Goal: Transaction & Acquisition: Purchase product/service

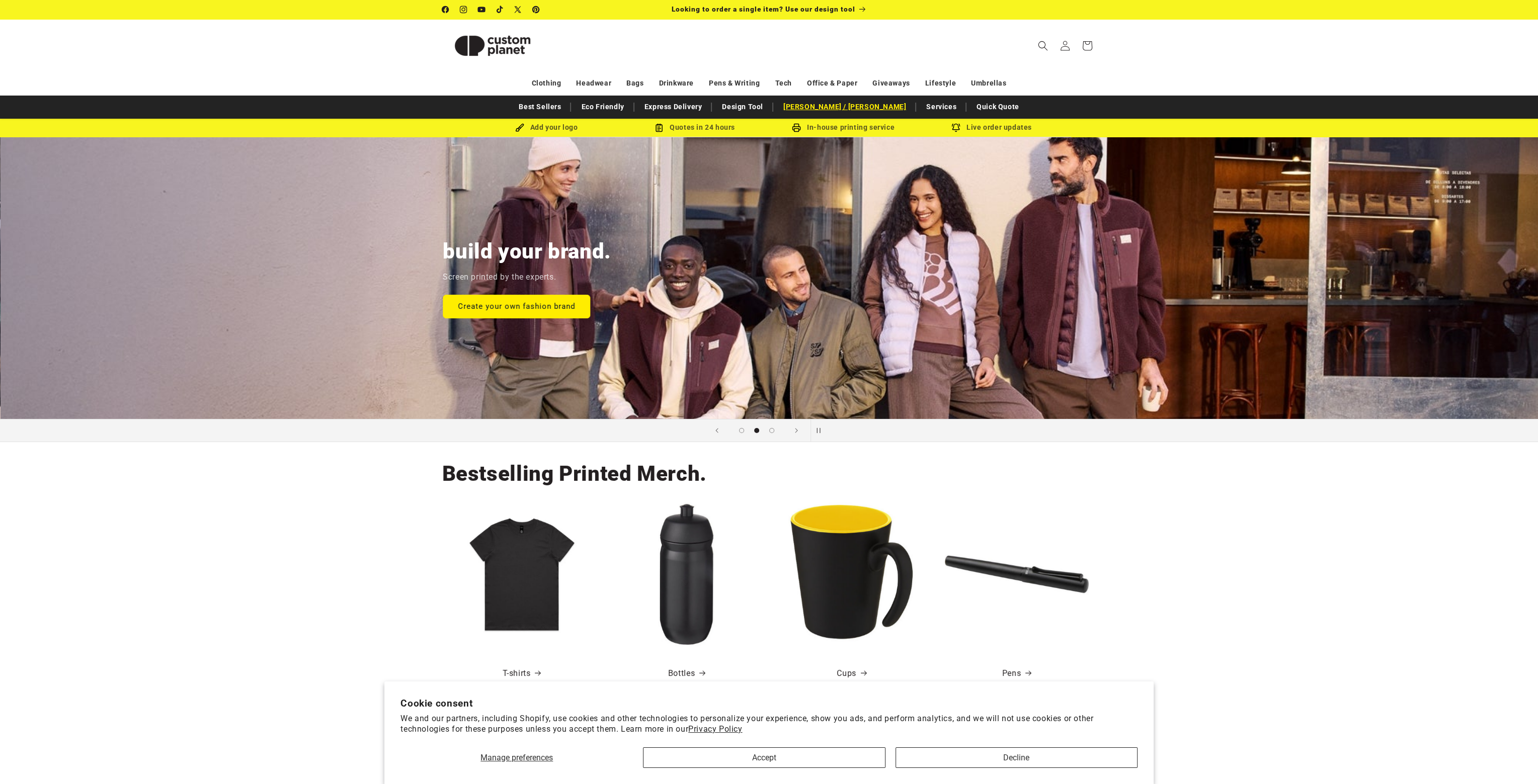
click at [848, 107] on link "[PERSON_NAME] / [PERSON_NAME]" at bounding box center [845, 106] width 133 height 18
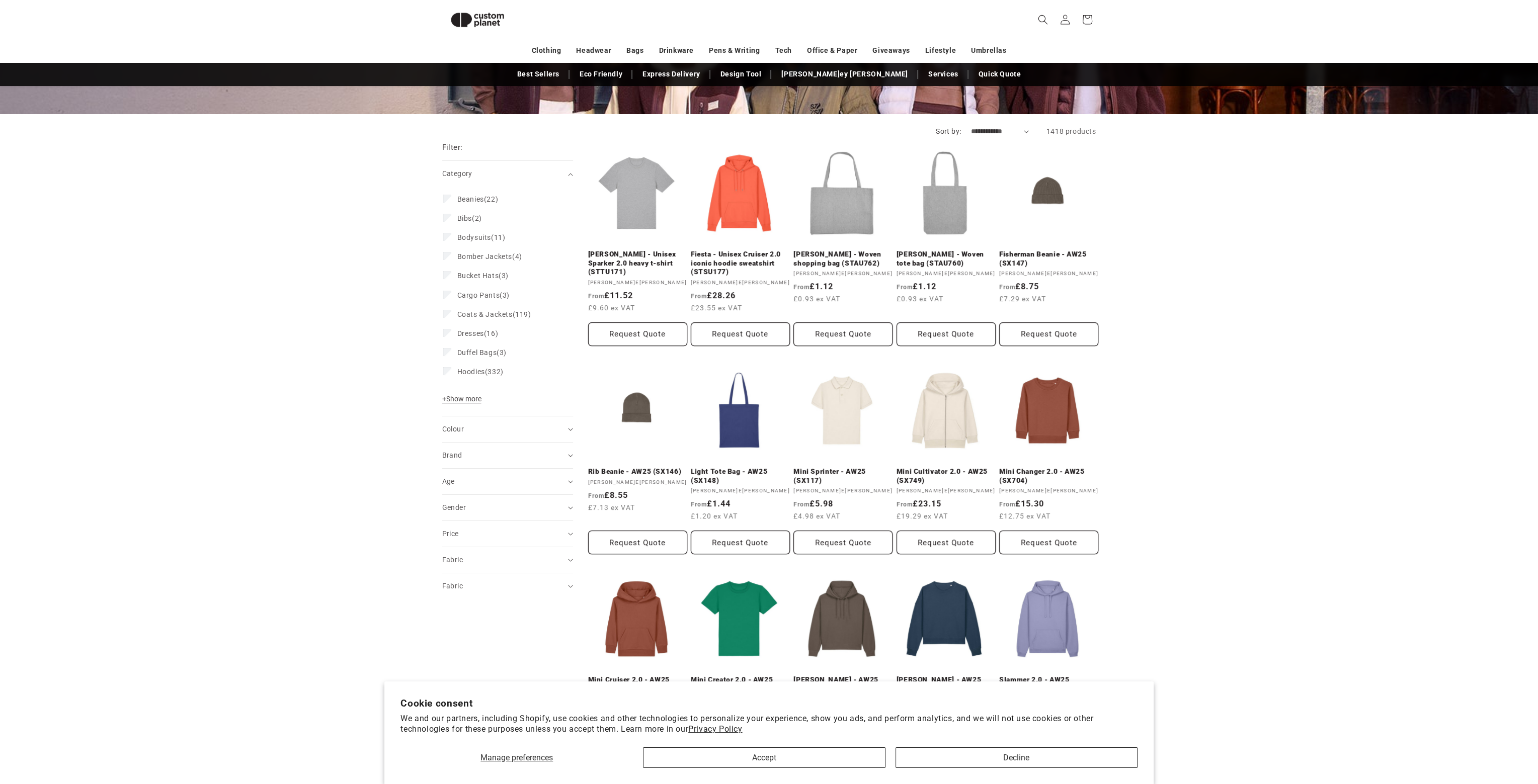
scroll to position [137, 0]
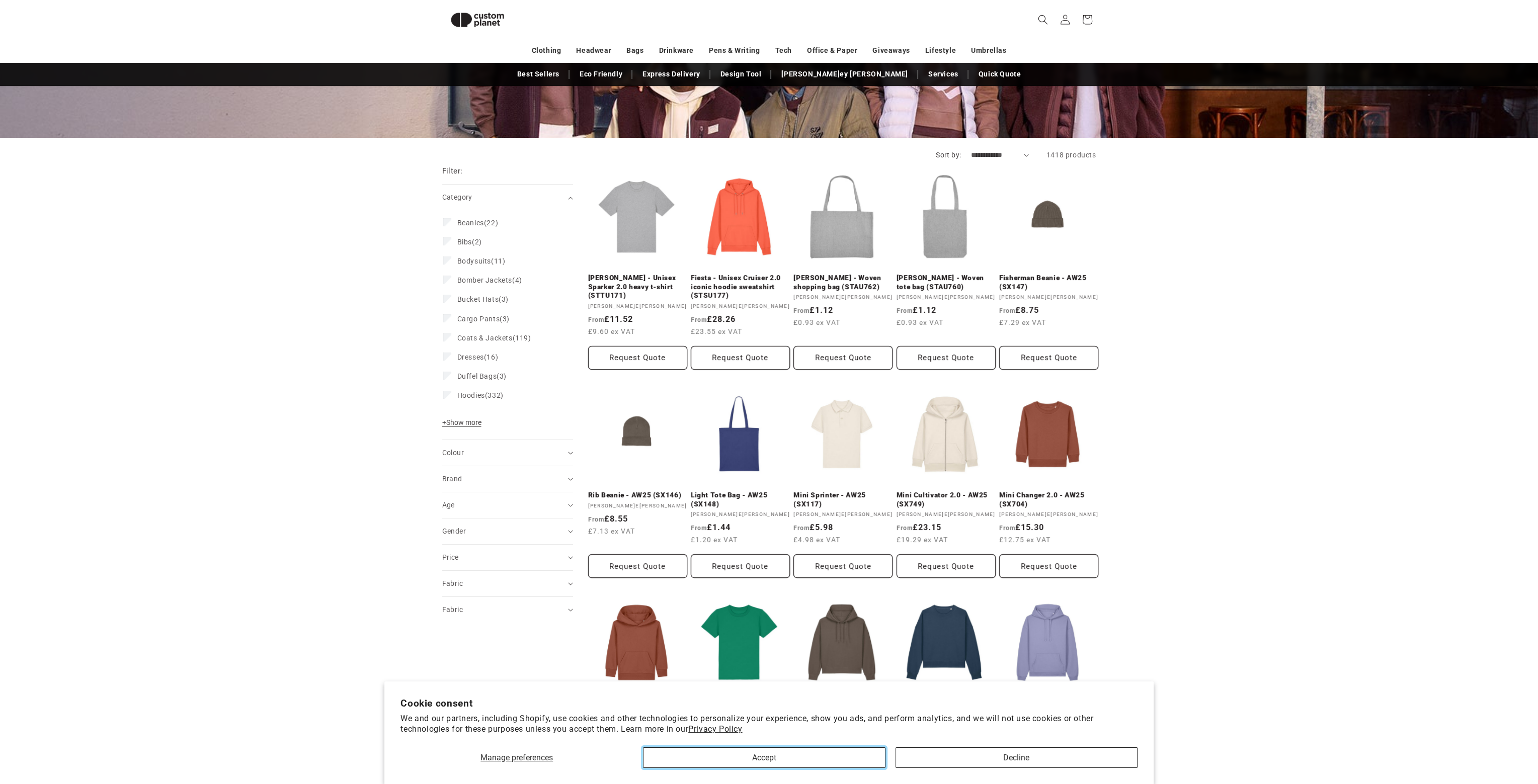
click at [789, 759] on button "Accept" at bounding box center [764, 757] width 242 height 21
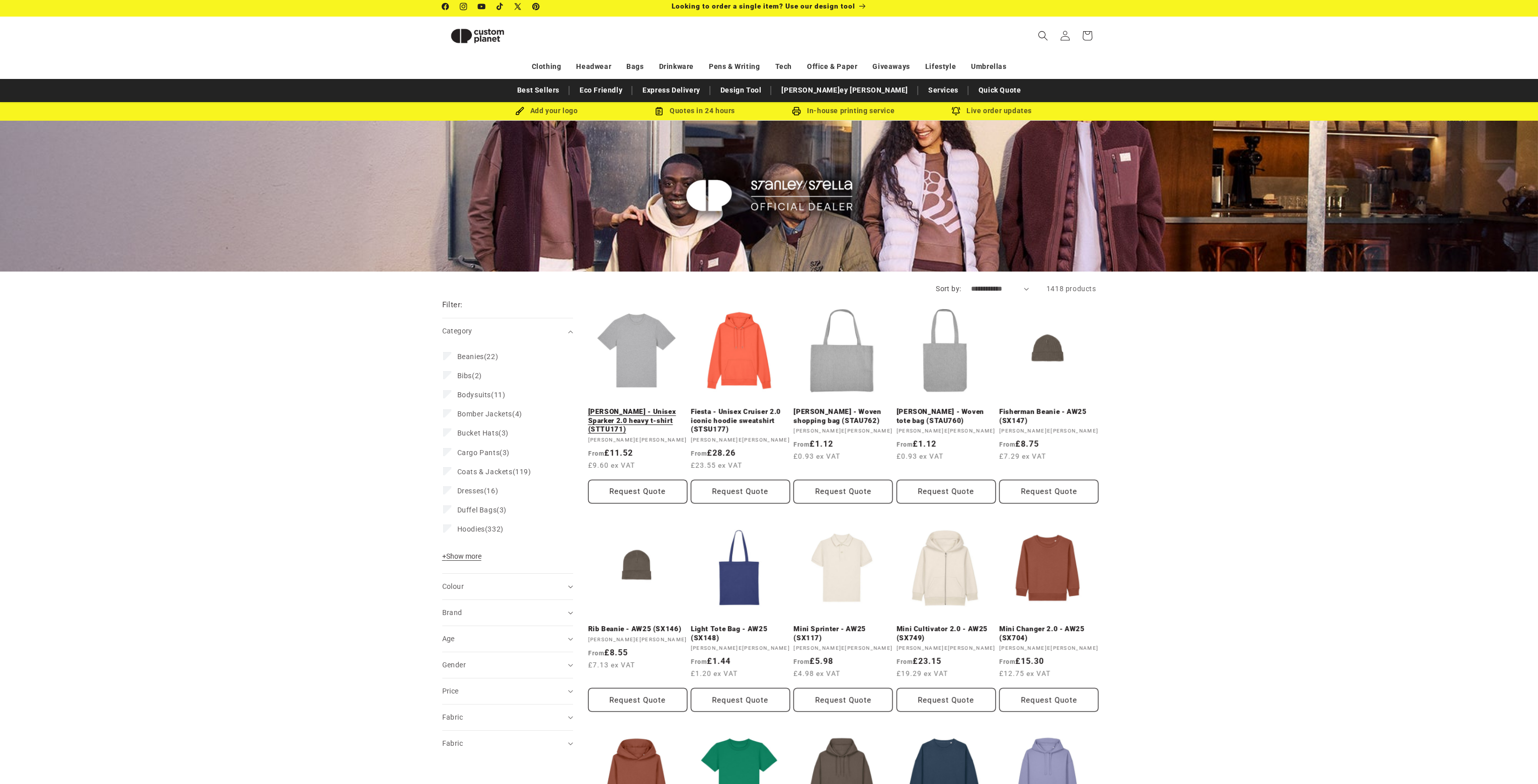
scroll to position [0, 0]
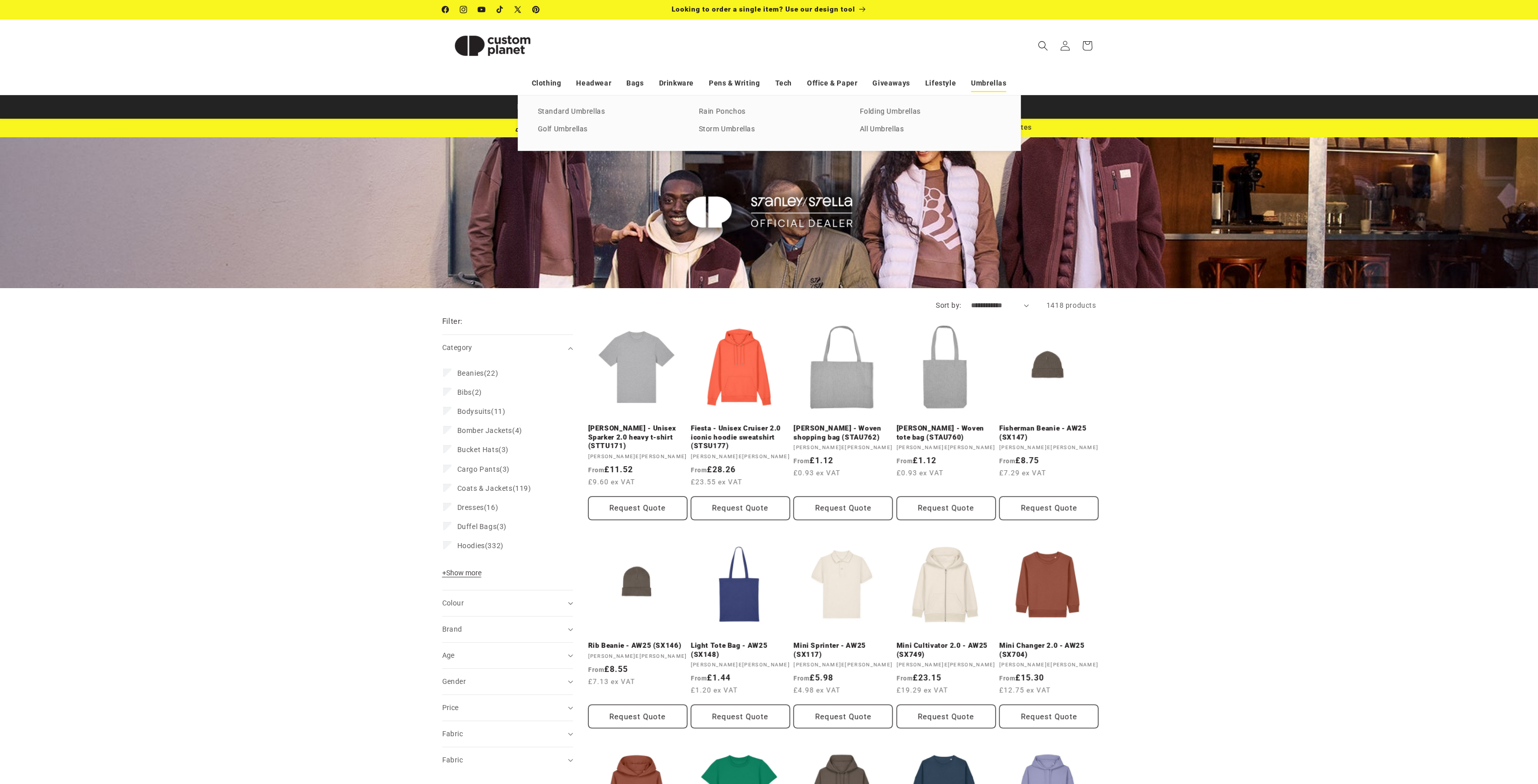
click at [987, 82] on link "Umbrellas" at bounding box center [989, 83] width 35 height 18
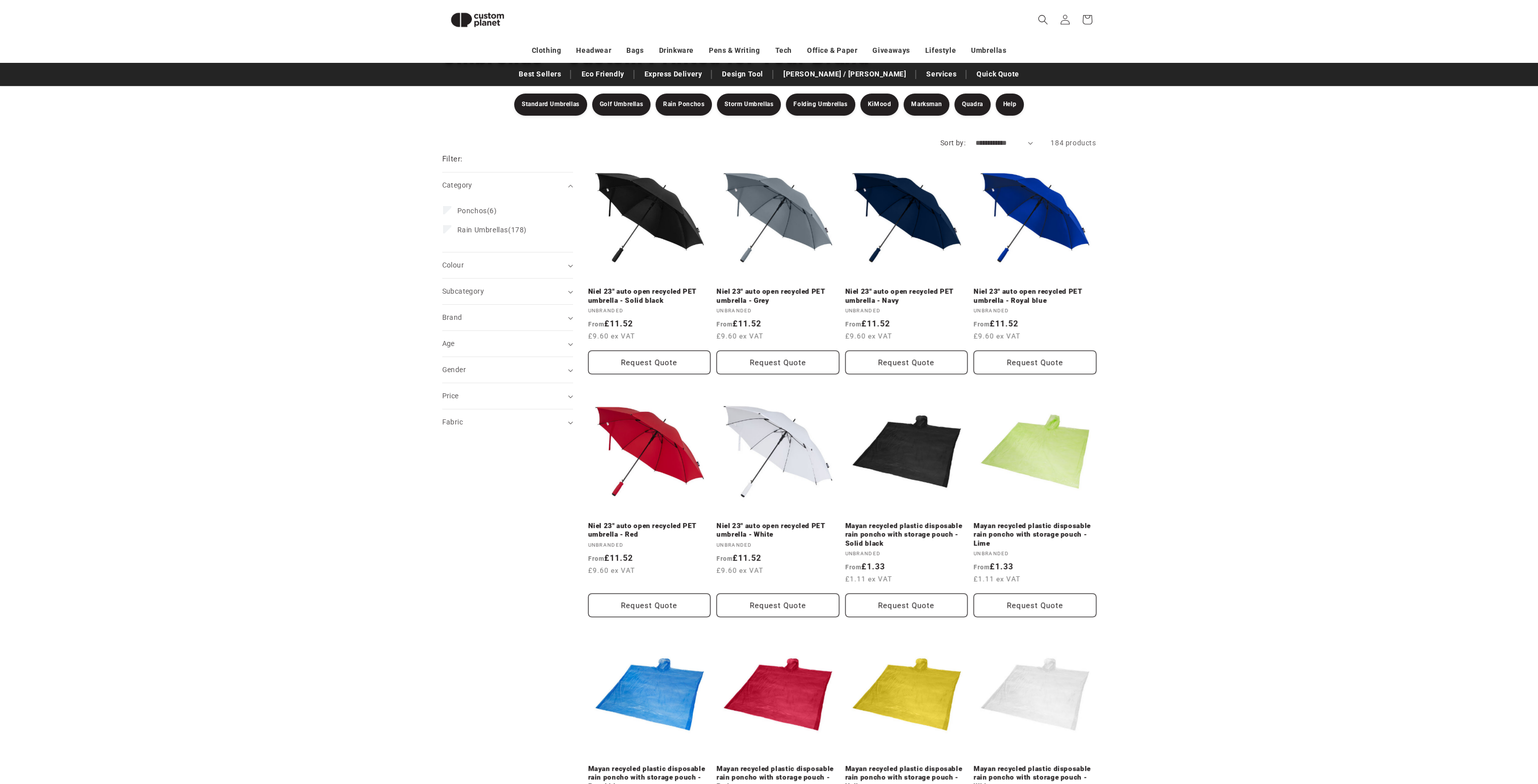
scroll to position [87, 0]
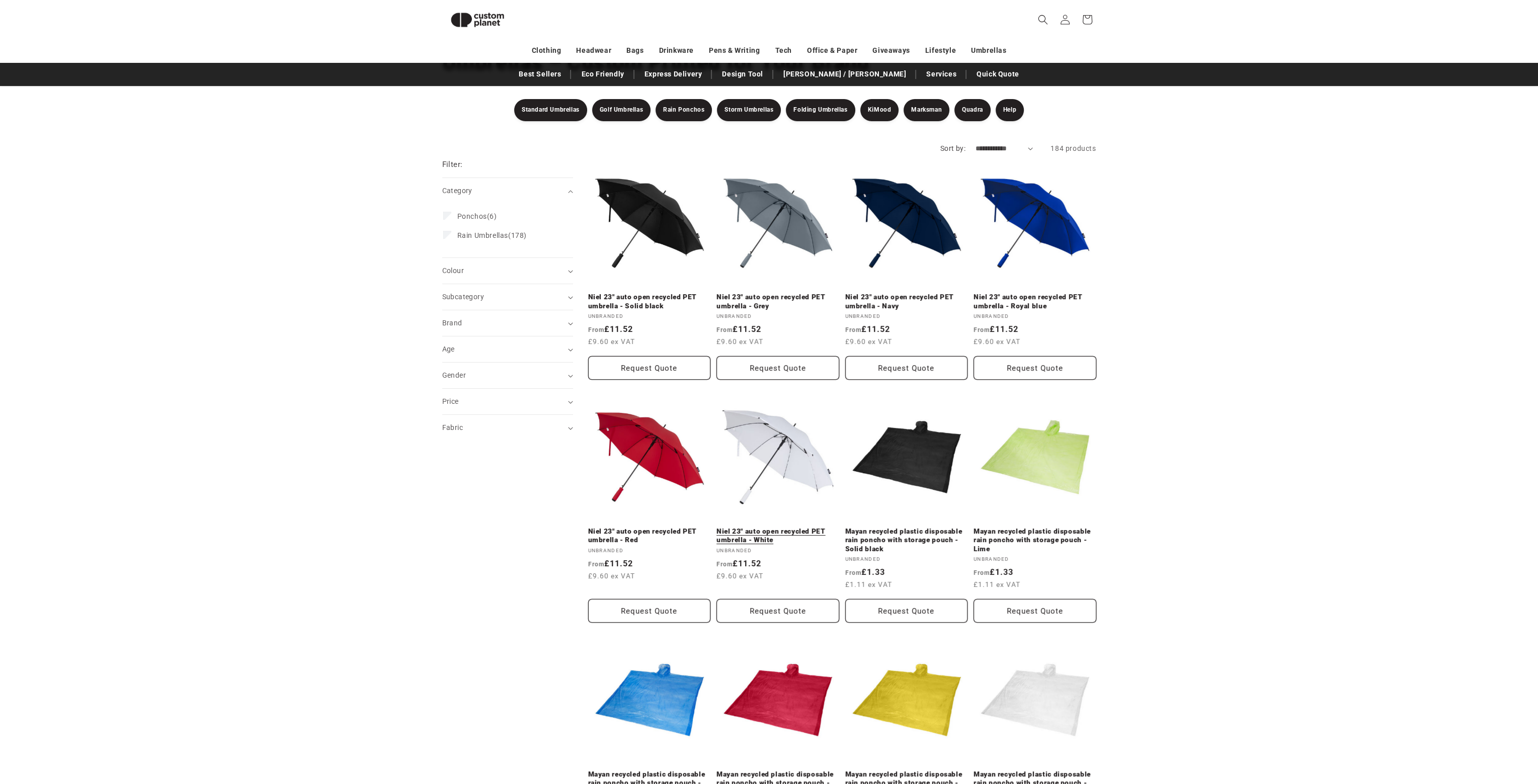
click at [774, 527] on link "Niel 23" auto open recycled PET umbrella - White" at bounding box center [778, 535] width 123 height 18
click at [880, 104] on link "KiMood" at bounding box center [880, 110] width 38 height 23
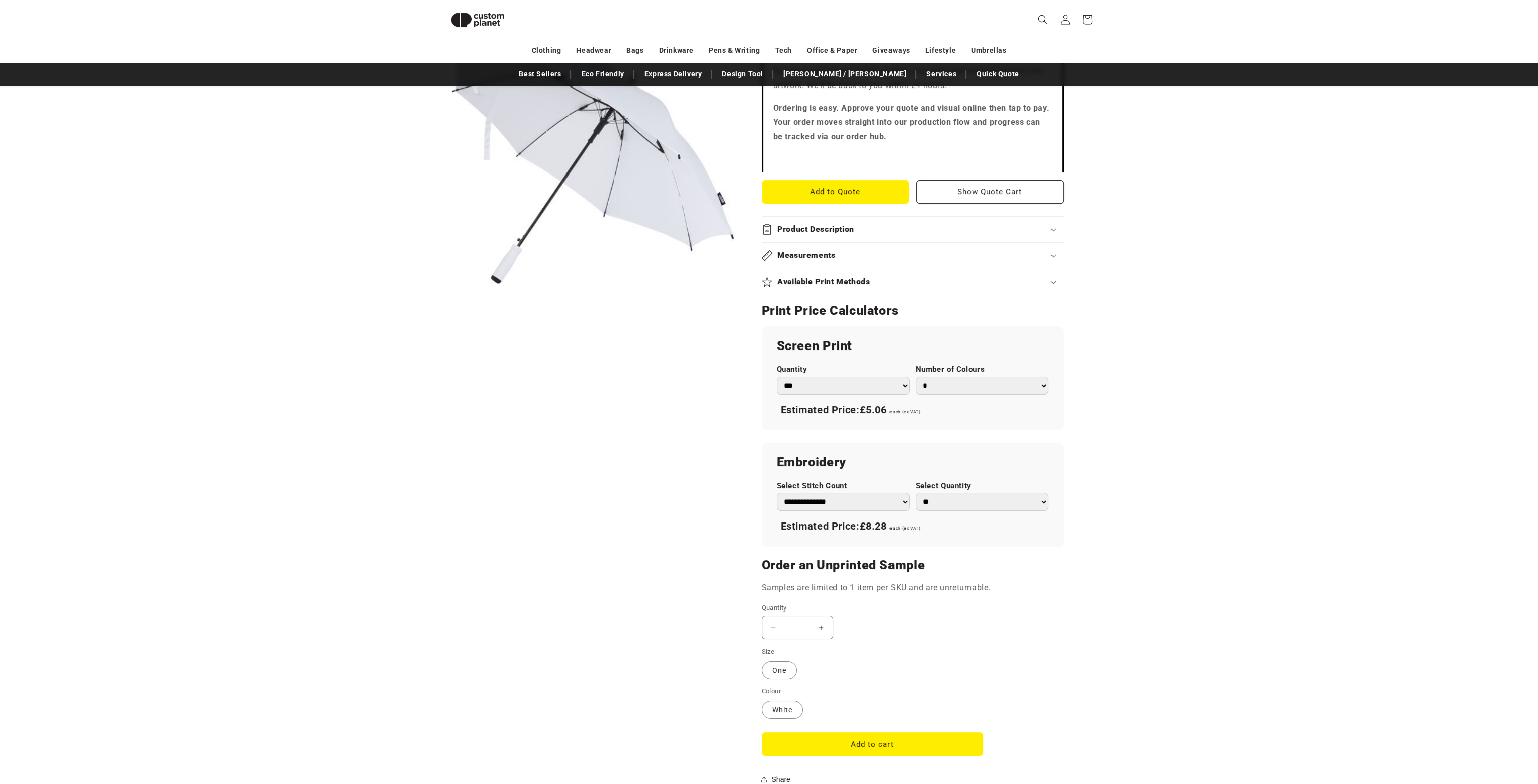
scroll to position [338, 0]
click at [1039, 385] on select "* * * * * * *" at bounding box center [982, 386] width 133 height 18
select select "*"
click at [916, 377] on select "* * * * * * *" at bounding box center [982, 386] width 133 height 18
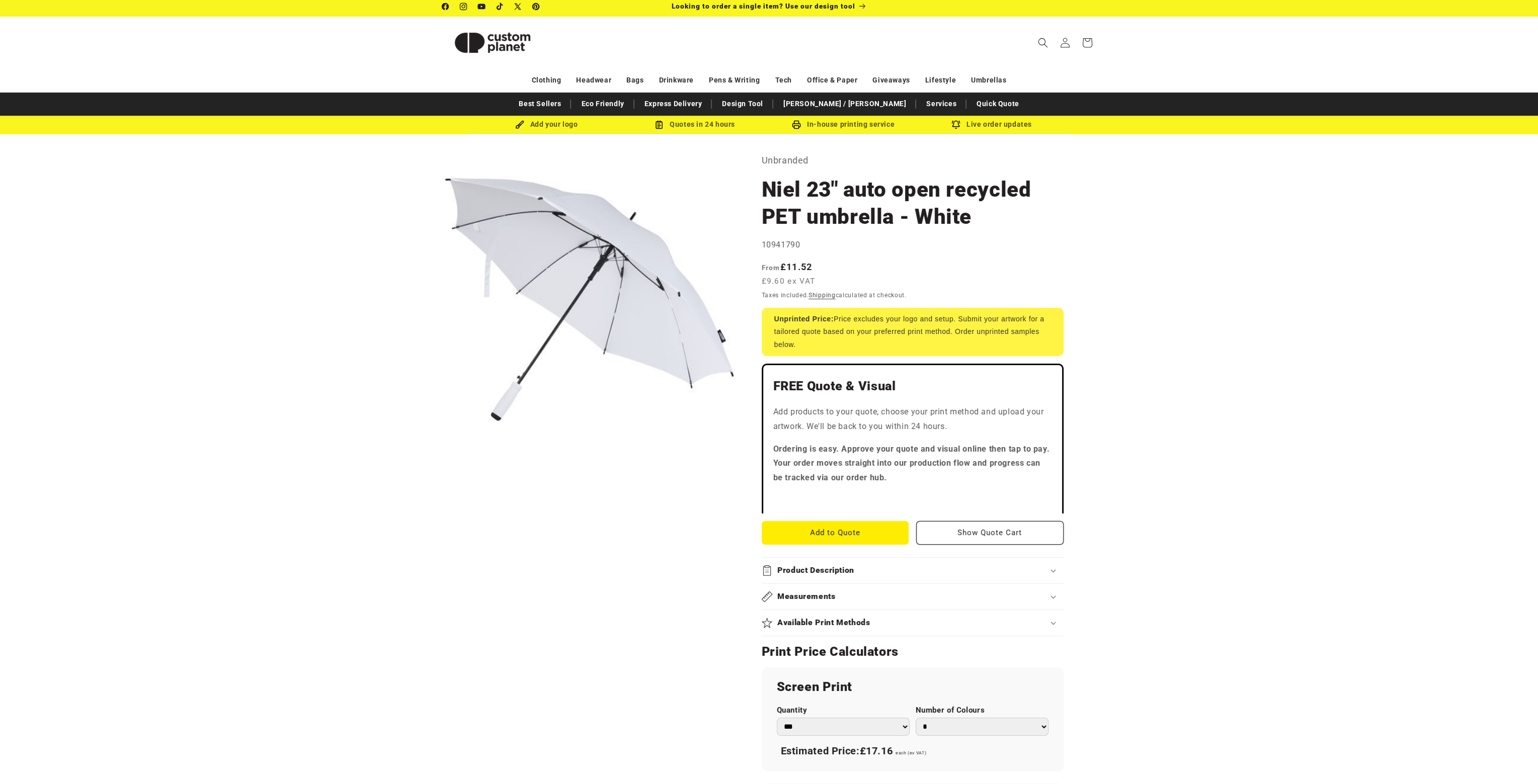
scroll to position [0, 0]
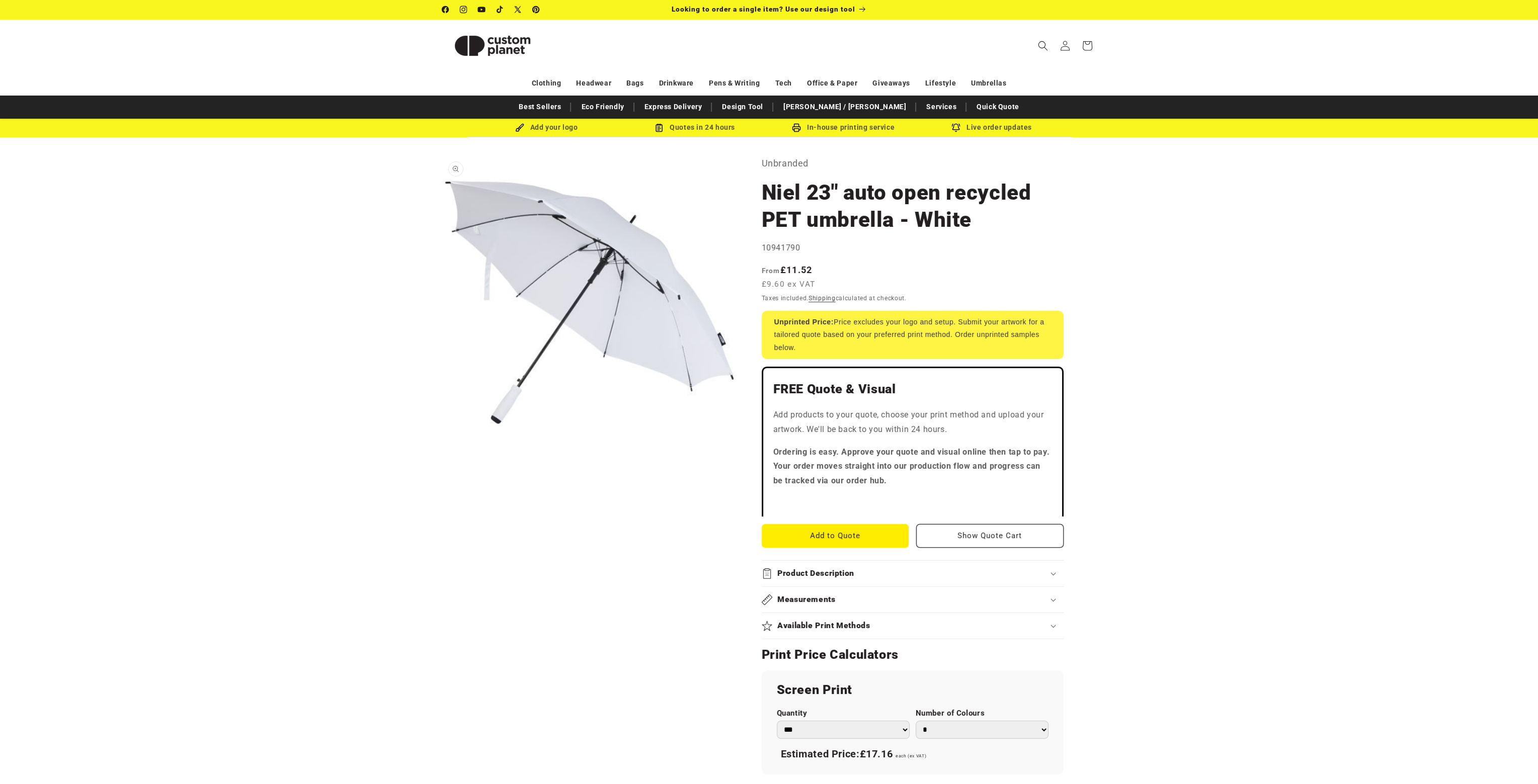
click at [442, 449] on button "Open media 1 in modal" at bounding box center [442, 449] width 0 height 0
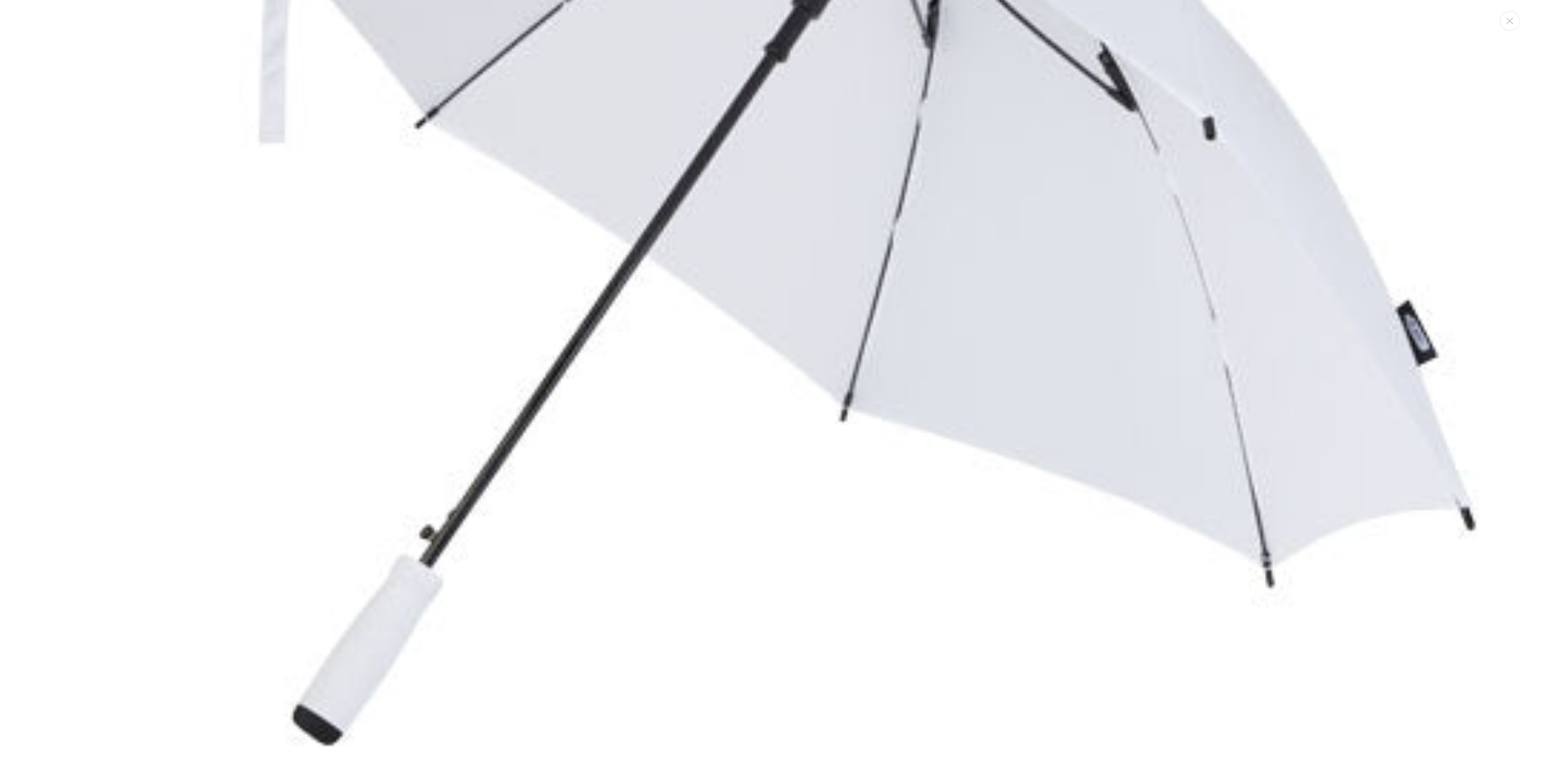
scroll to position [408, 0]
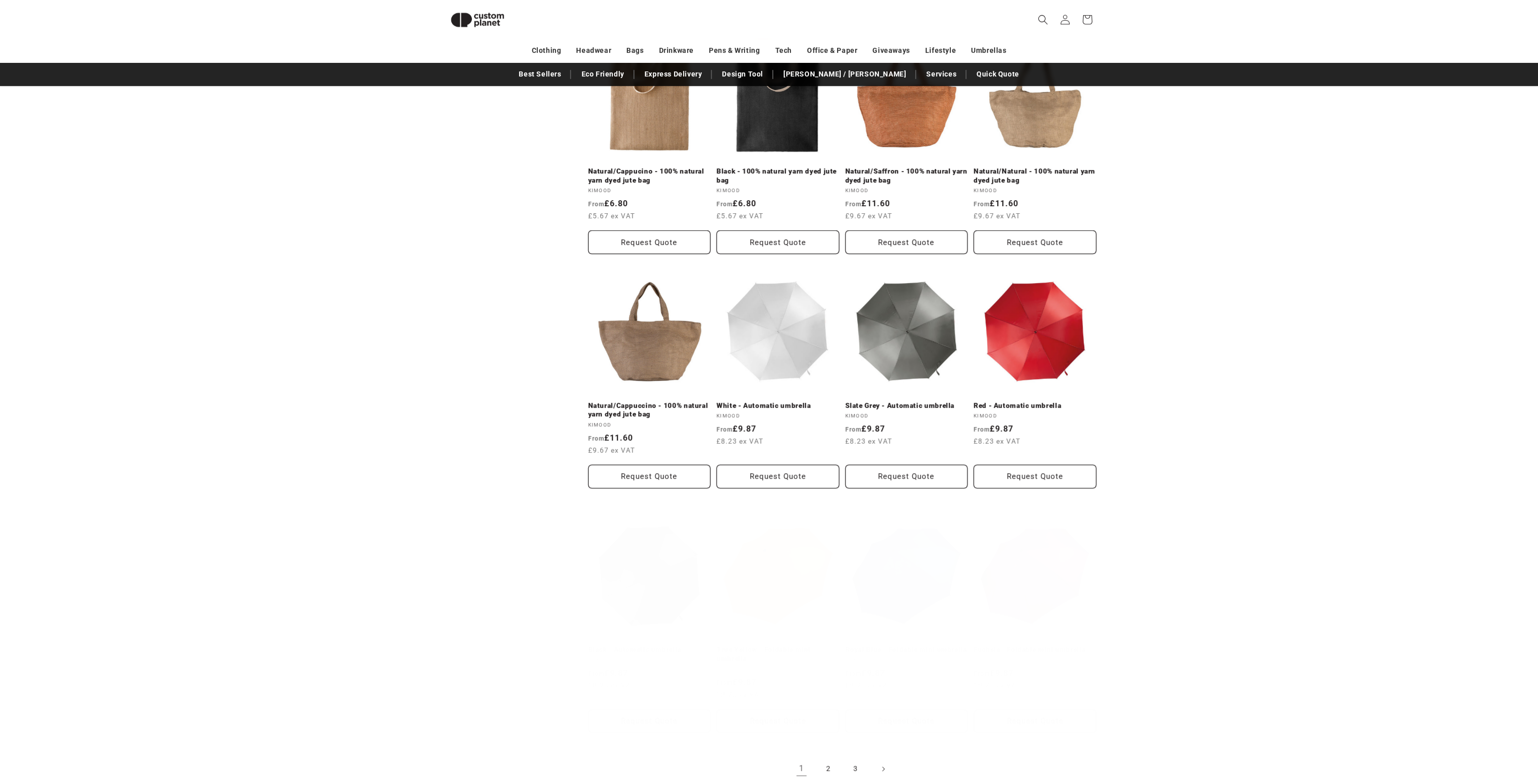
scroll to position [691, 0]
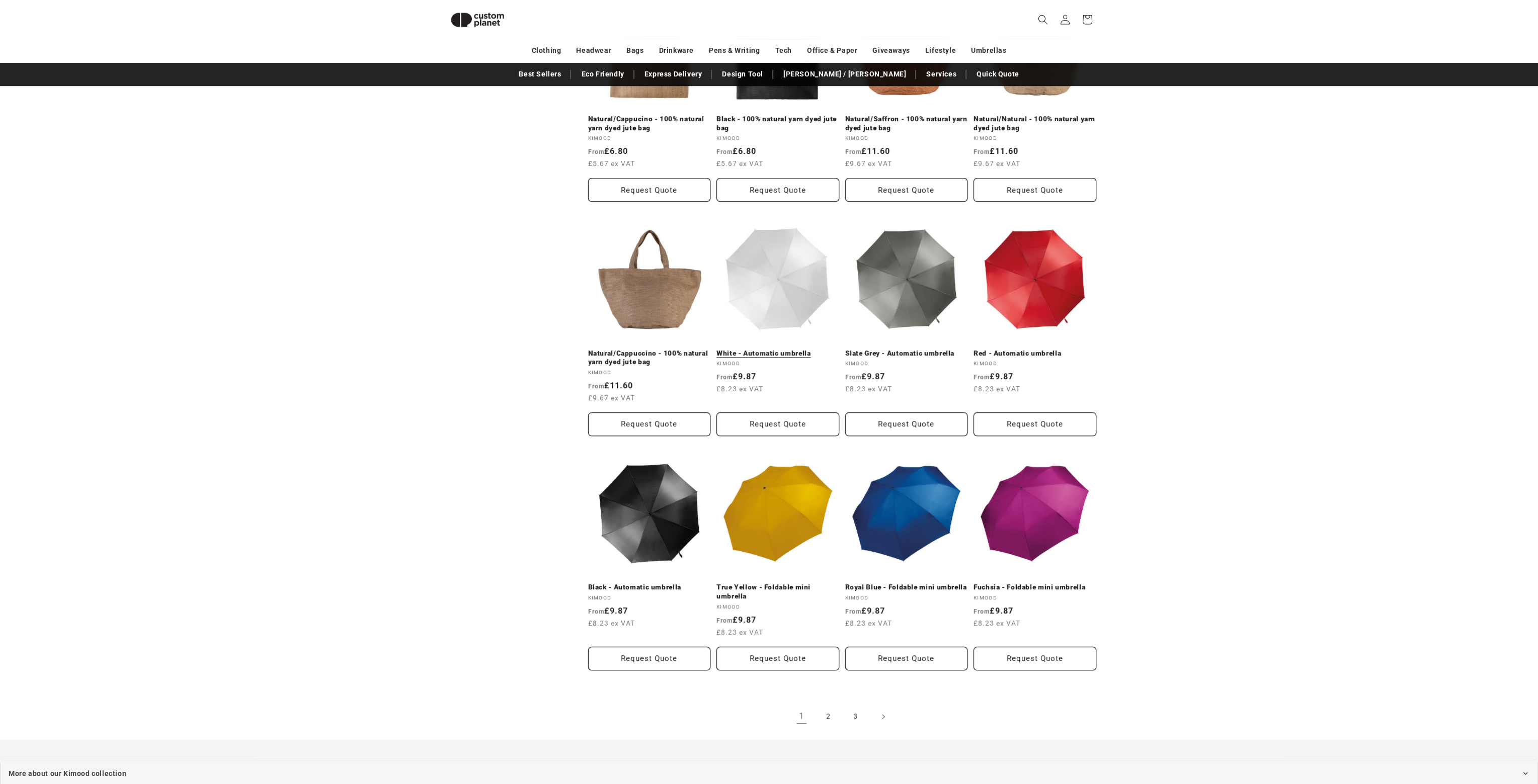
click at [788, 349] on link "White - Automatic umbrella" at bounding box center [778, 353] width 123 height 9
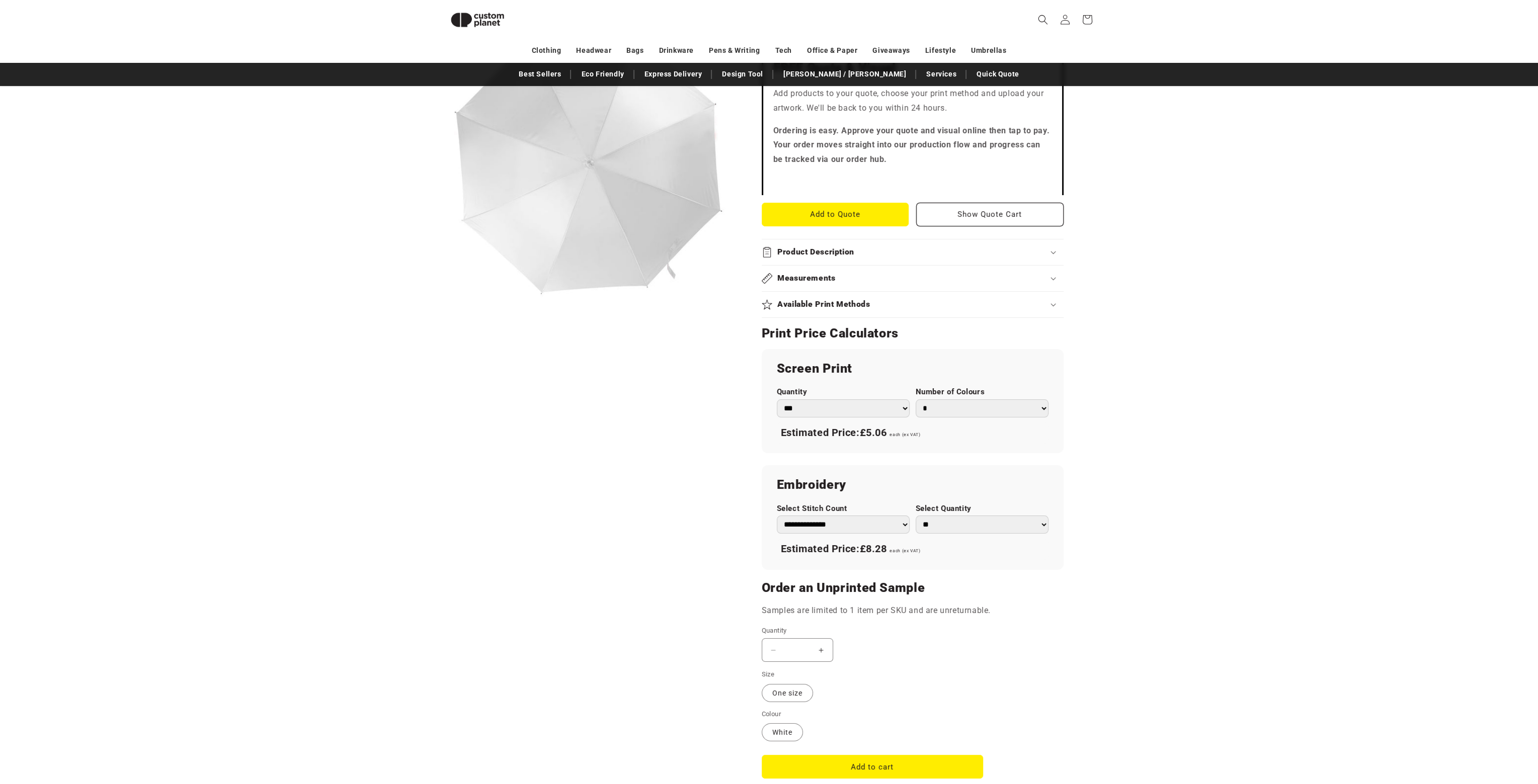
scroll to position [288, 0]
click at [1051, 255] on div "Product Description" at bounding box center [912, 252] width 302 height 11
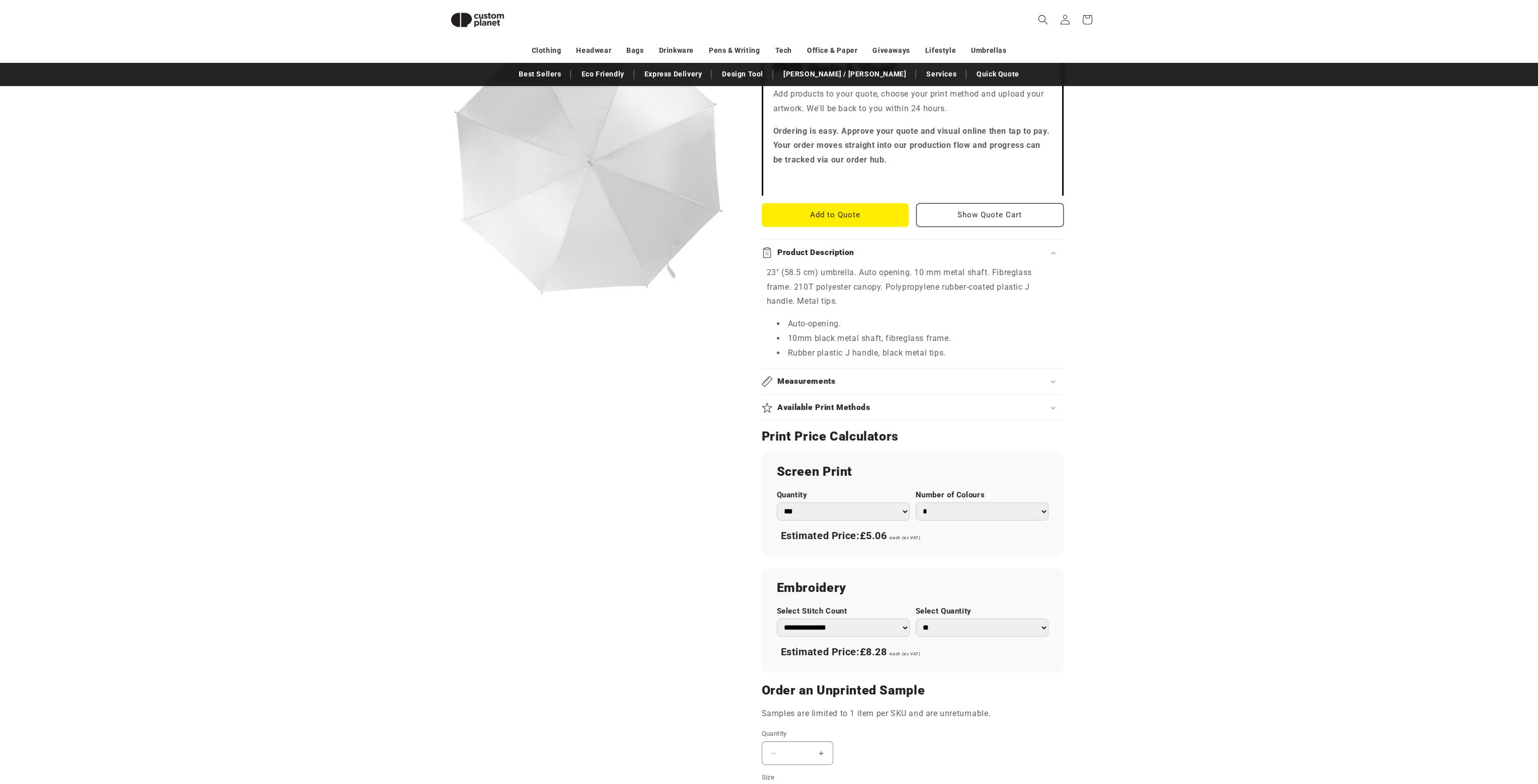
click at [1051, 255] on div "Product Description" at bounding box center [912, 252] width 302 height 11
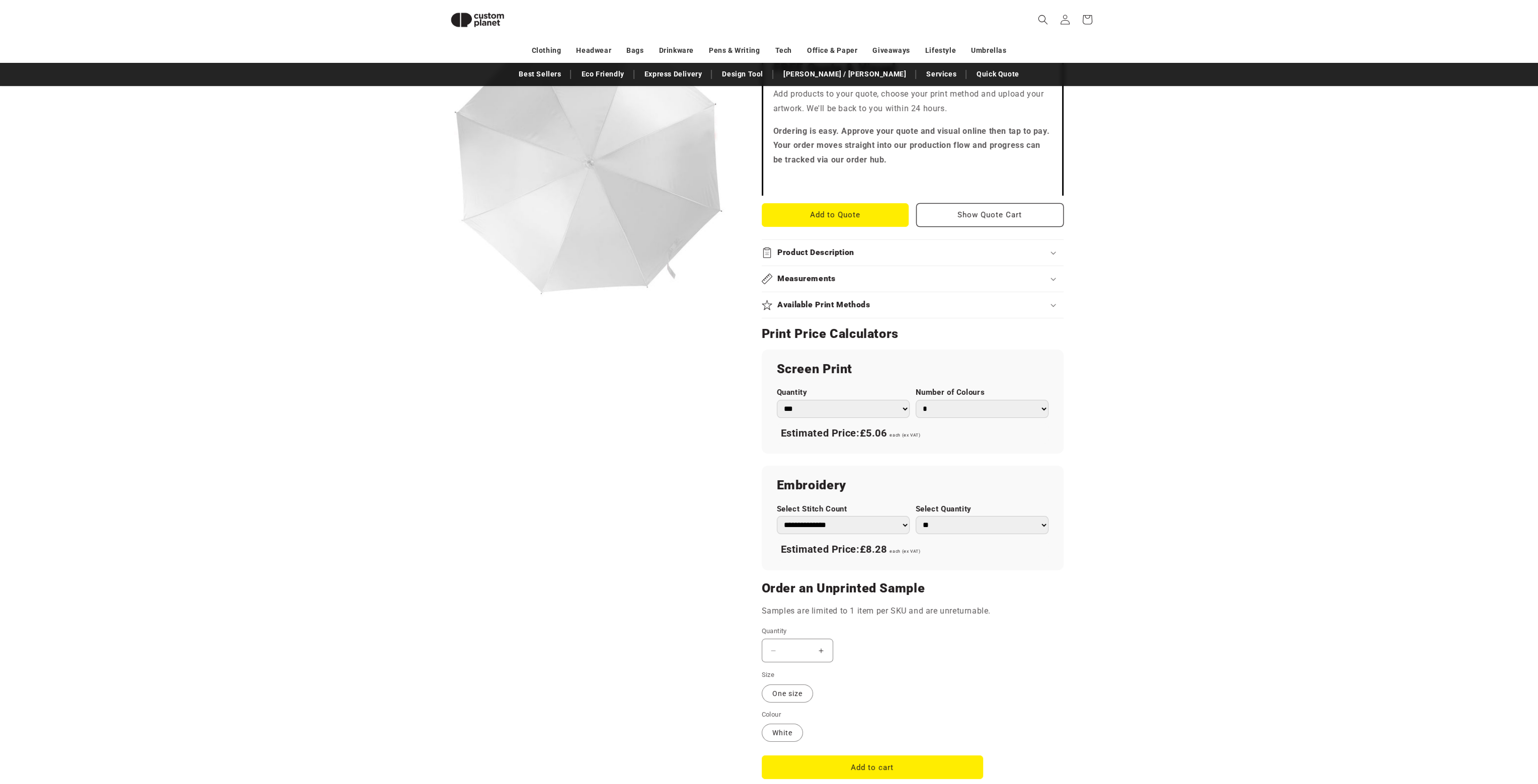
scroll to position [0, 0]
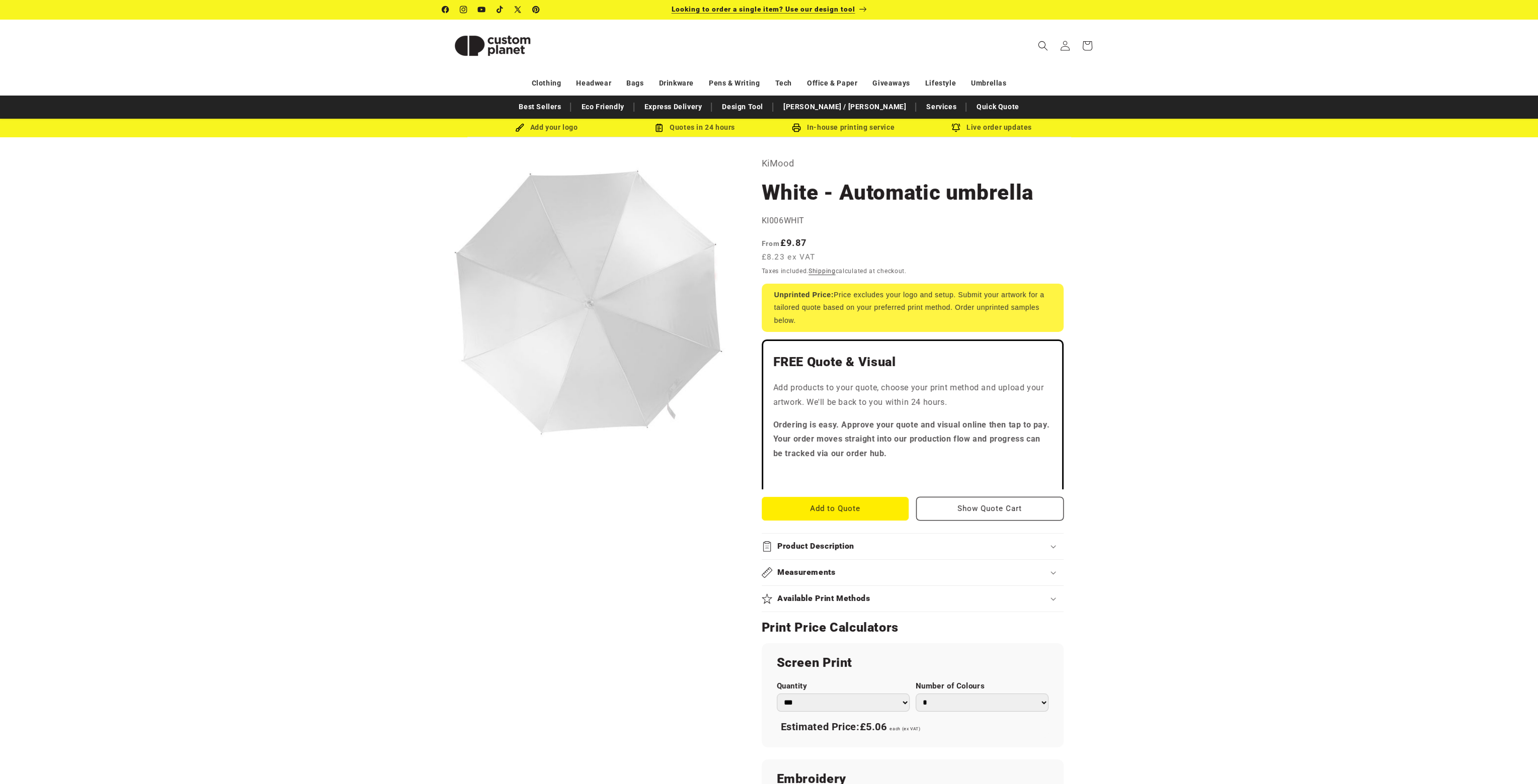
click at [755, 11] on span "Looking to order a single item? Use our design tool" at bounding box center [764, 9] width 184 height 8
